Goal: Transaction & Acquisition: Purchase product/service

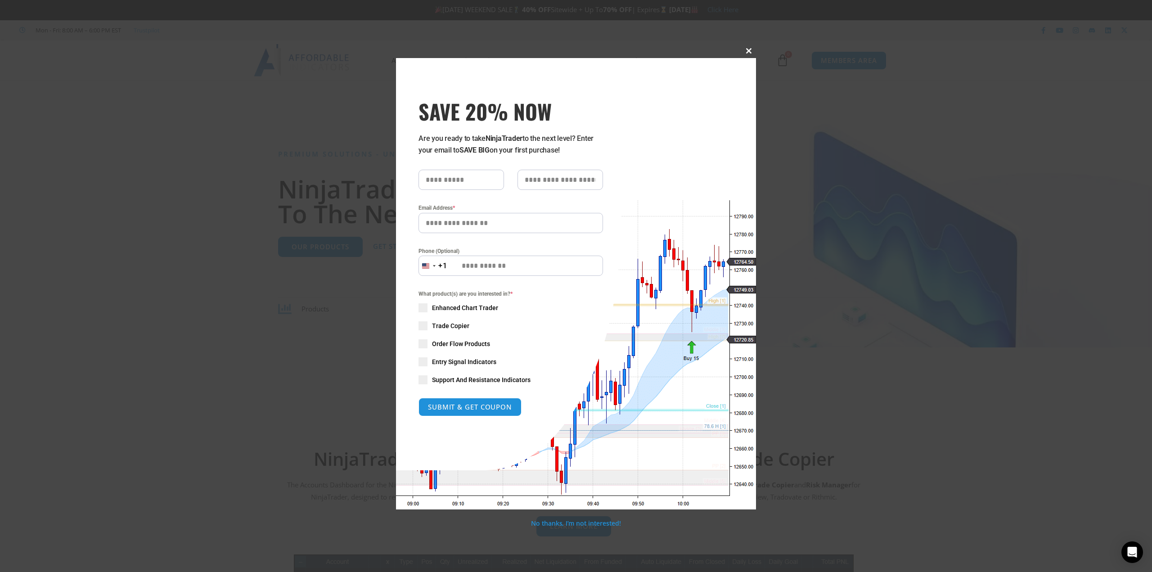
click at [702, 50] on span at bounding box center [749, 50] width 14 height 5
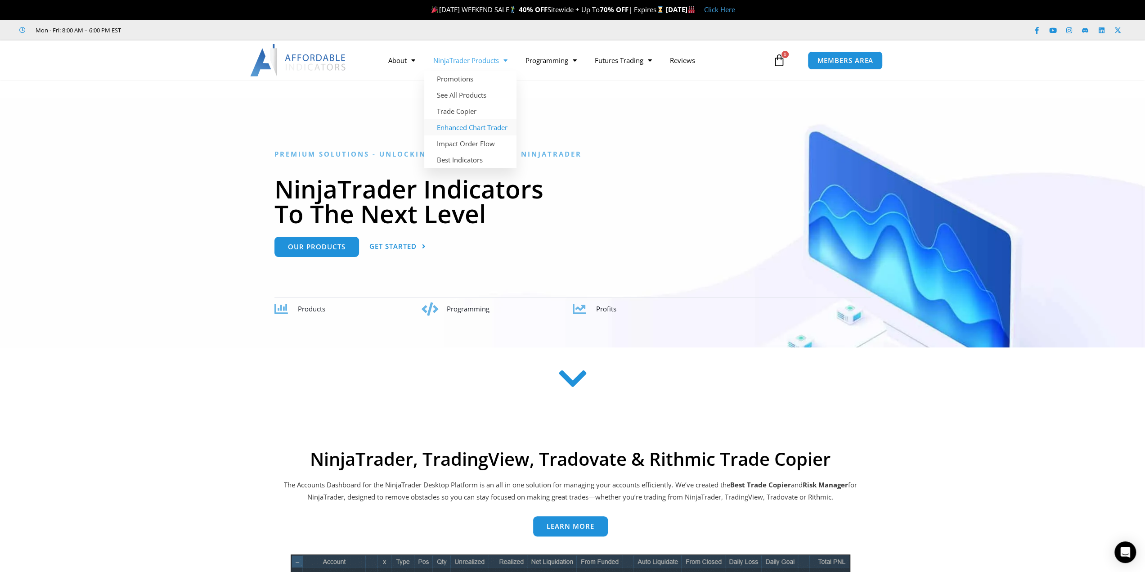
click at [482, 126] on link "Enhanced Chart Trader" at bounding box center [470, 127] width 92 height 16
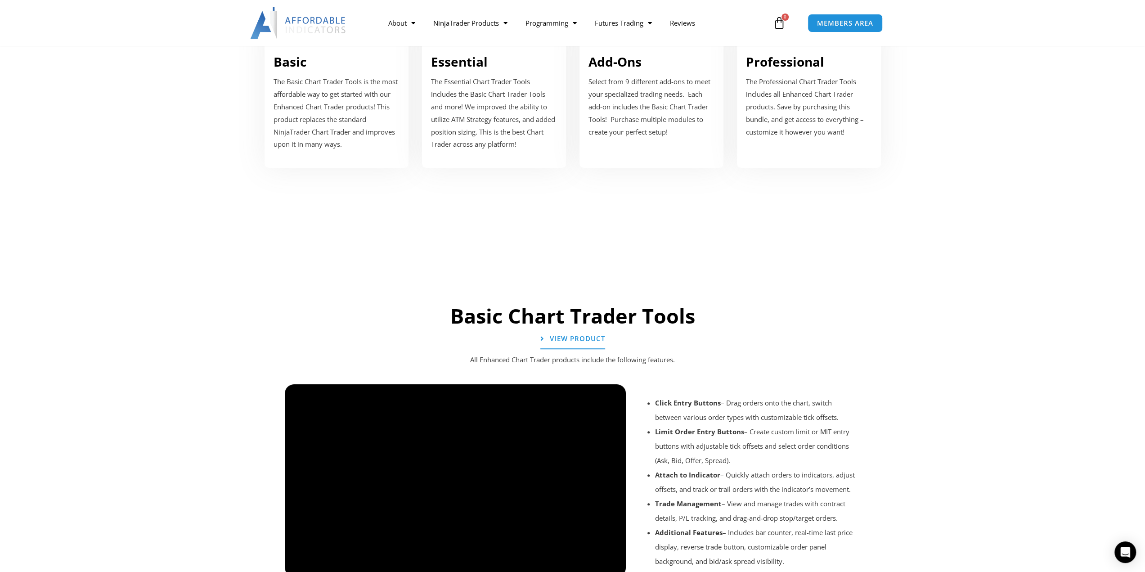
scroll to position [409, 0]
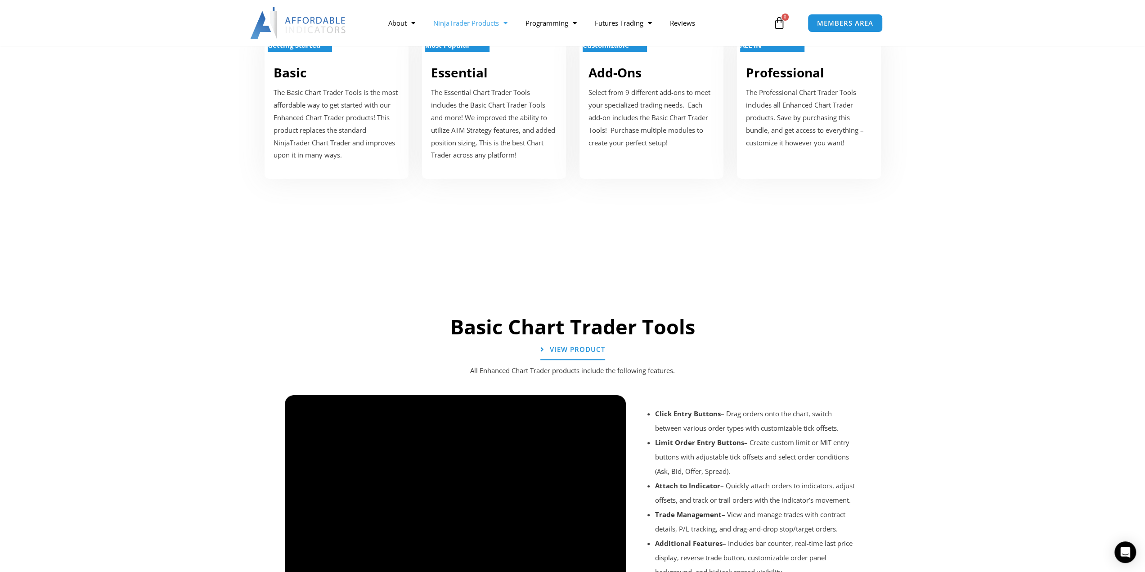
click at [482, 21] on link "NinjaTrader Products" at bounding box center [470, 23] width 92 height 21
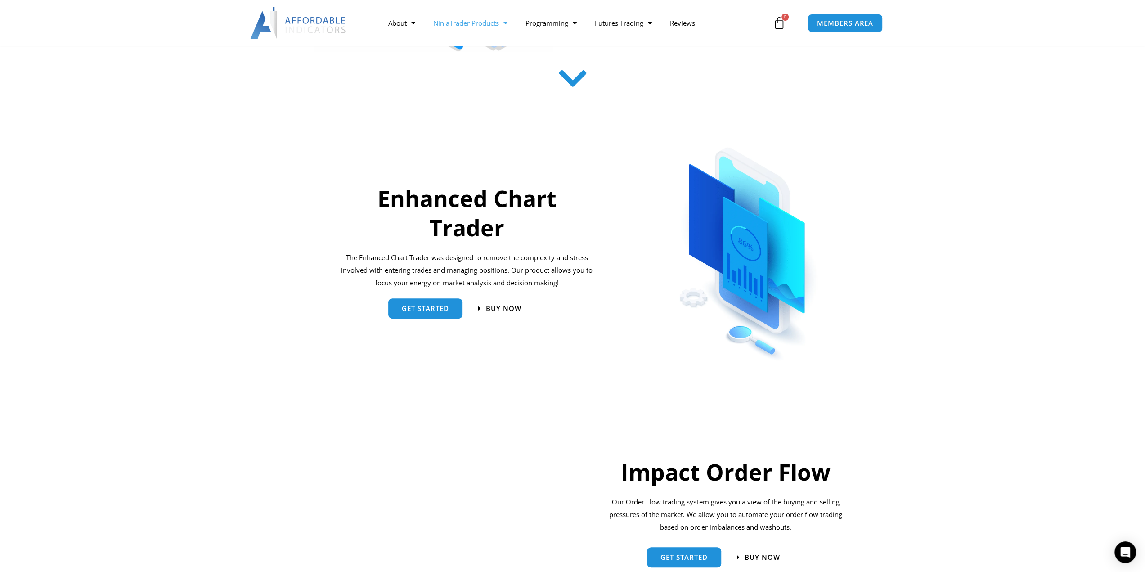
scroll to position [315, 0]
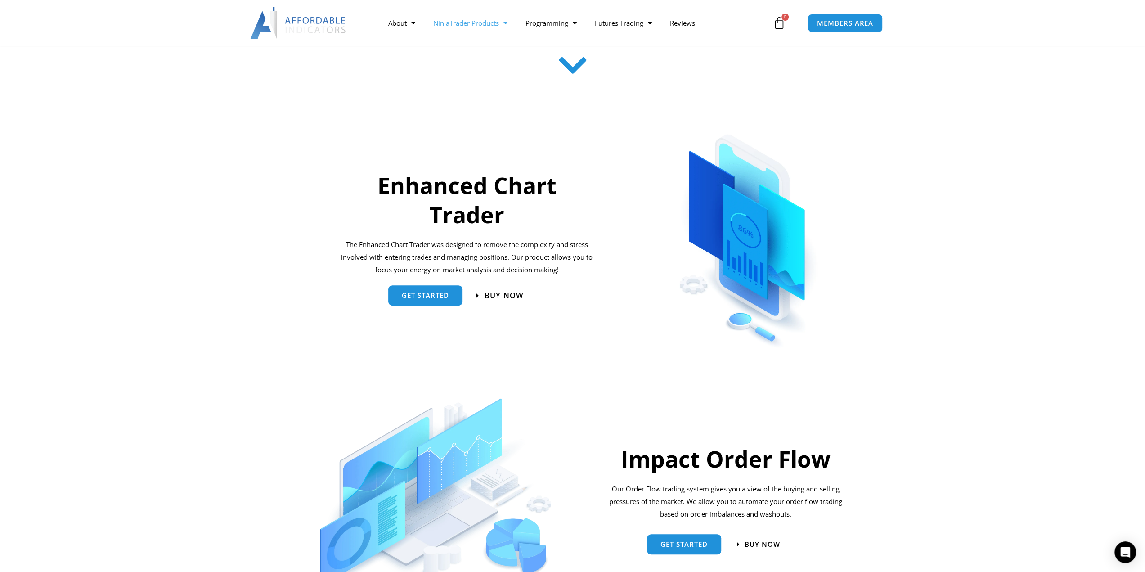
click at [497, 296] on span "Buy now" at bounding box center [504, 296] width 39 height 8
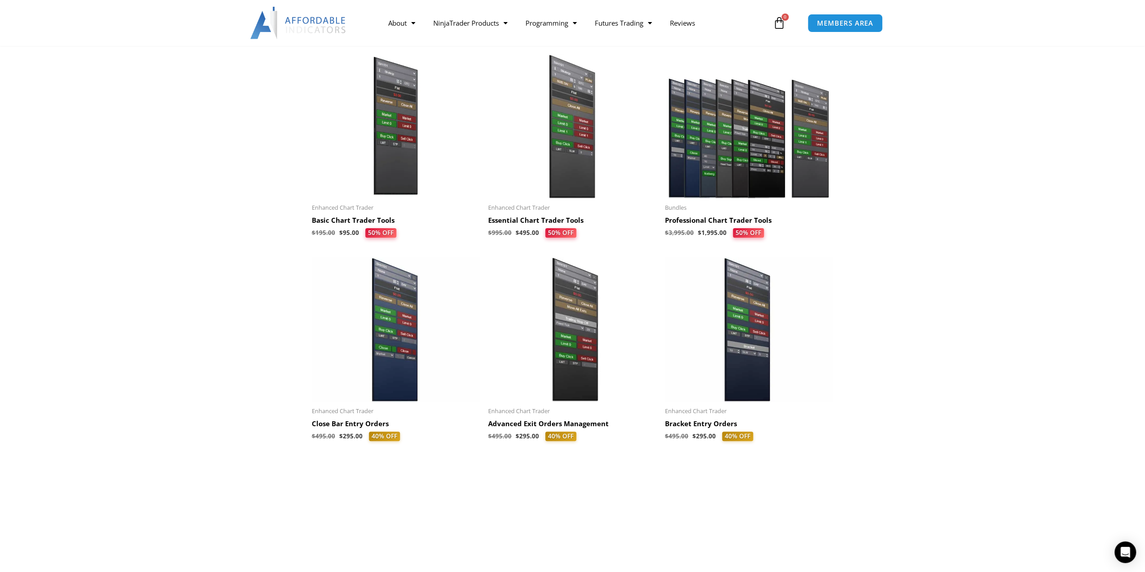
scroll to position [180, 0]
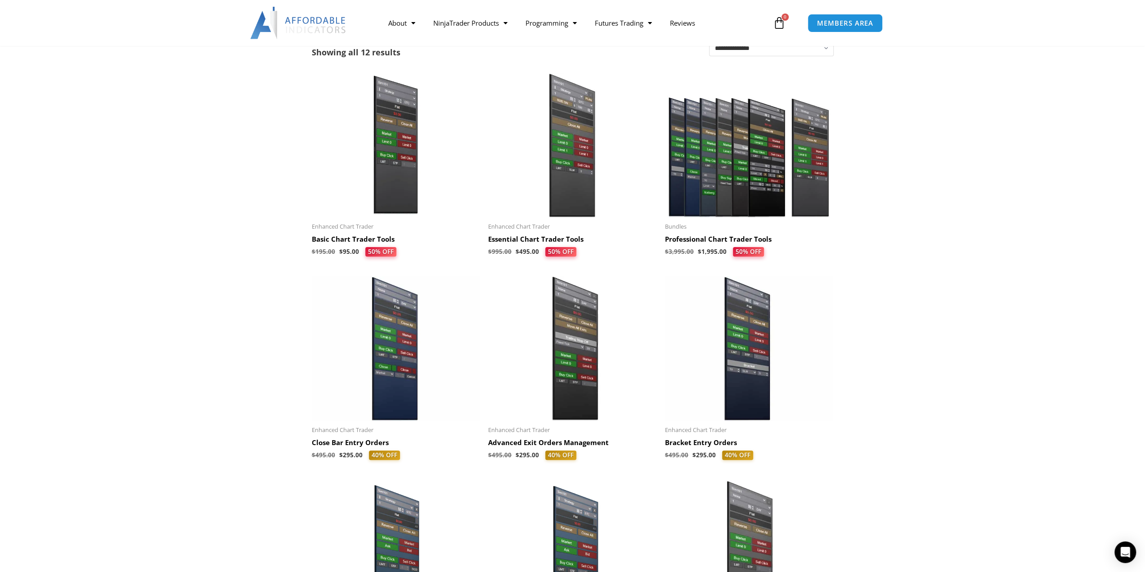
click at [717, 237] on h2 "Professional Chart Trader Tools" at bounding box center [749, 239] width 168 height 9
